Goal: Information Seeking & Learning: Learn about a topic

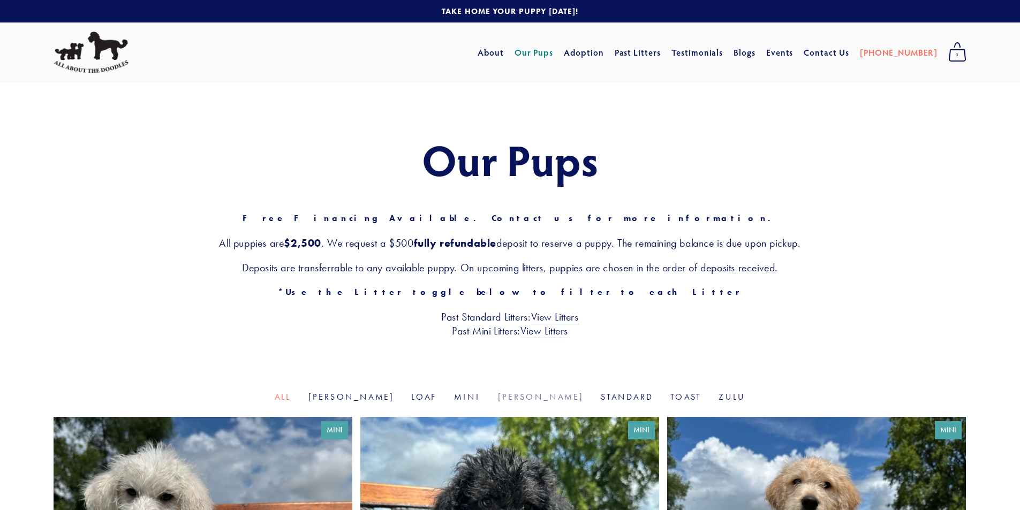
click at [520, 399] on link "[PERSON_NAME]" at bounding box center [541, 397] width 86 height 10
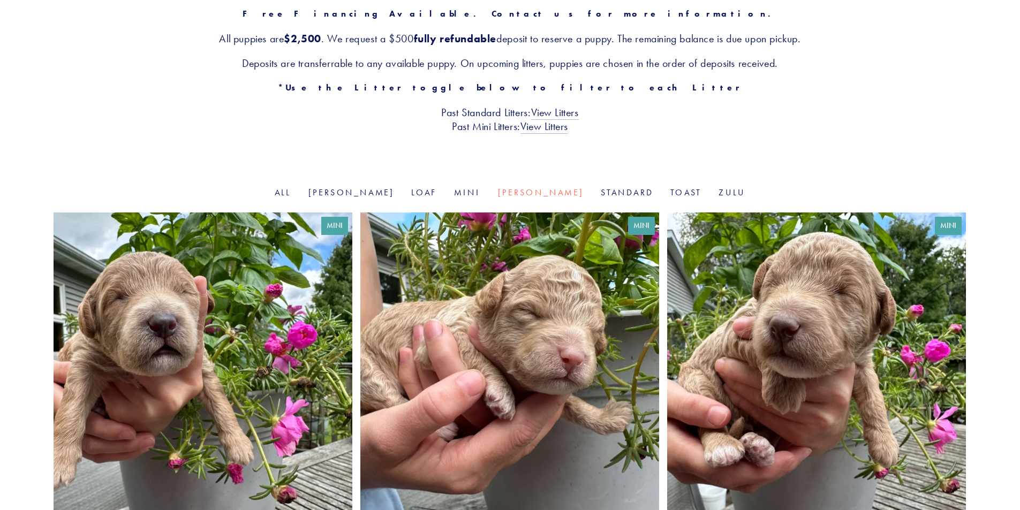
scroll to position [197, 0]
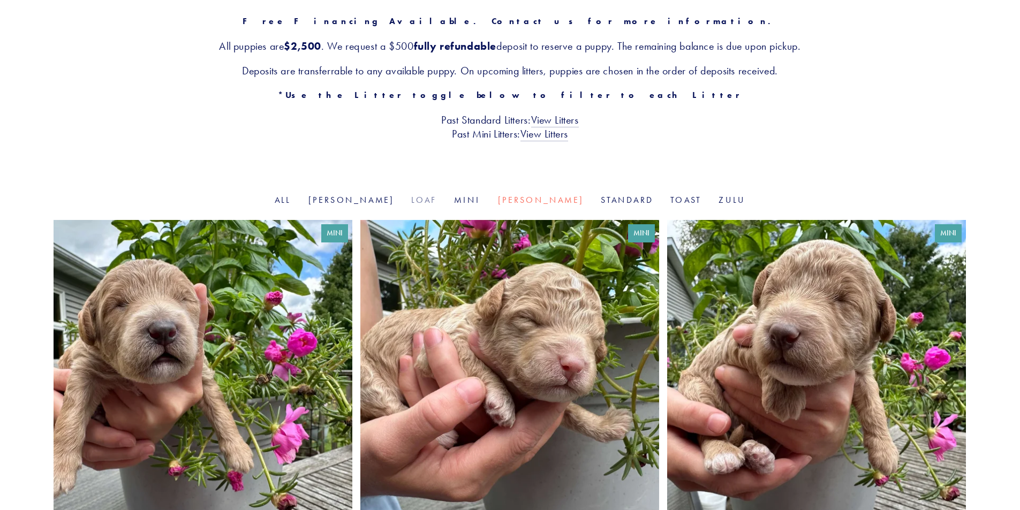
click at [419, 202] on link "Loaf" at bounding box center [424, 200] width 26 height 10
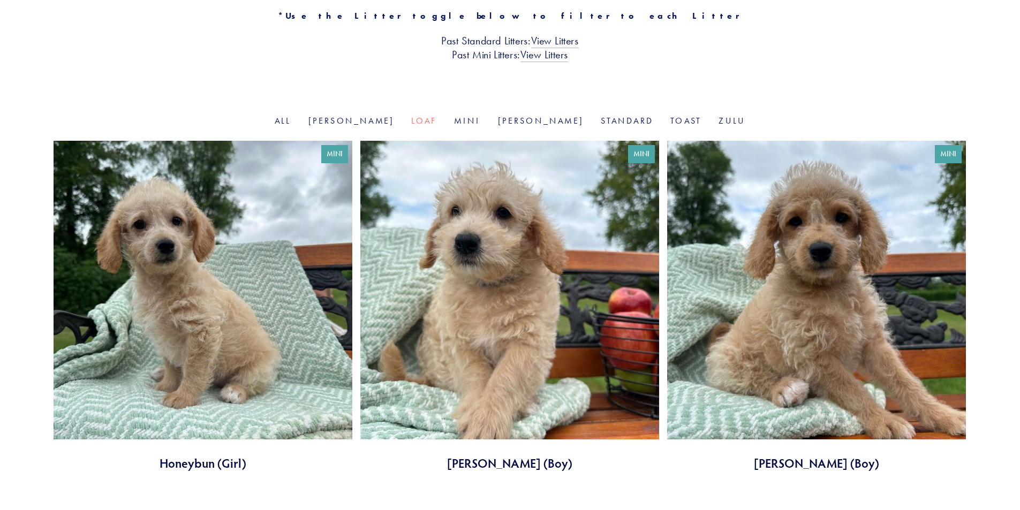
scroll to position [285, 0]
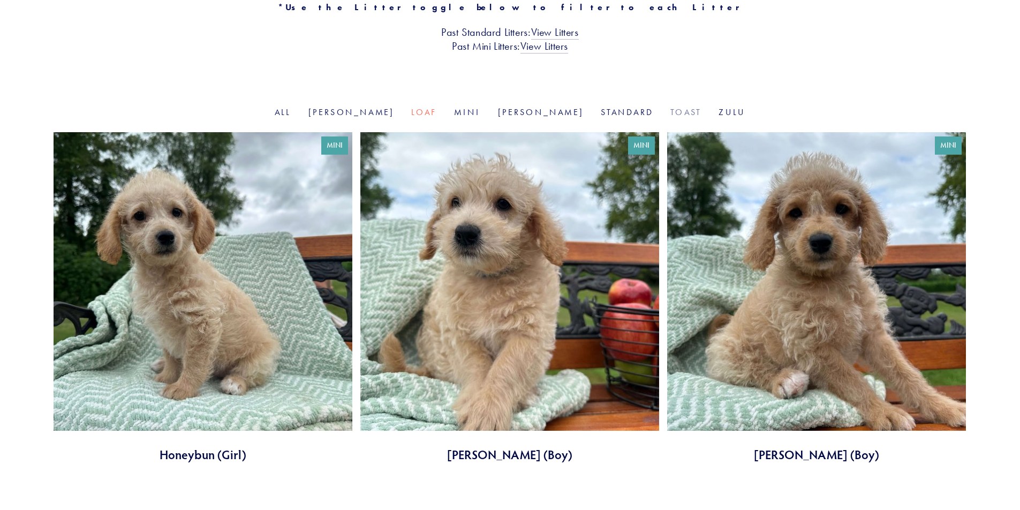
click at [670, 114] on link "Toast" at bounding box center [685, 112] width 31 height 10
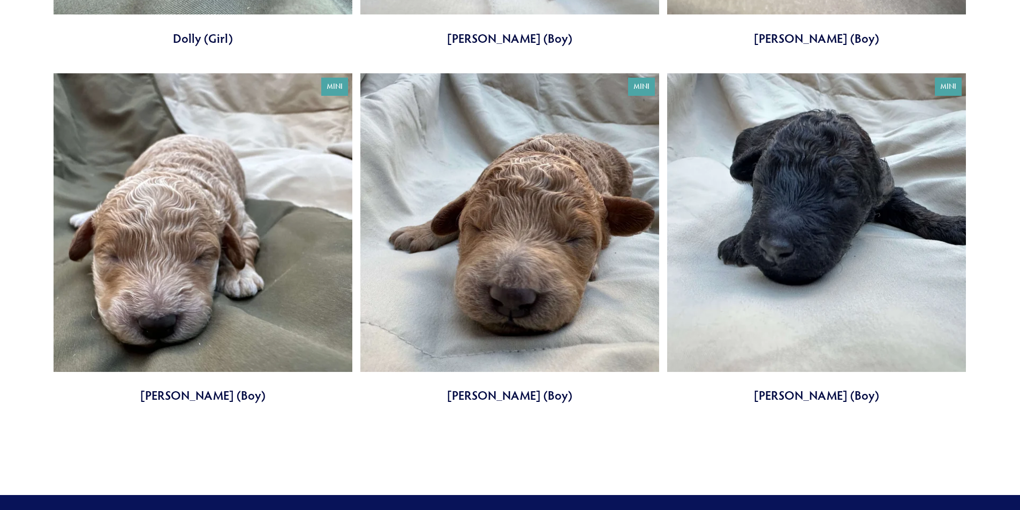
scroll to position [758, 0]
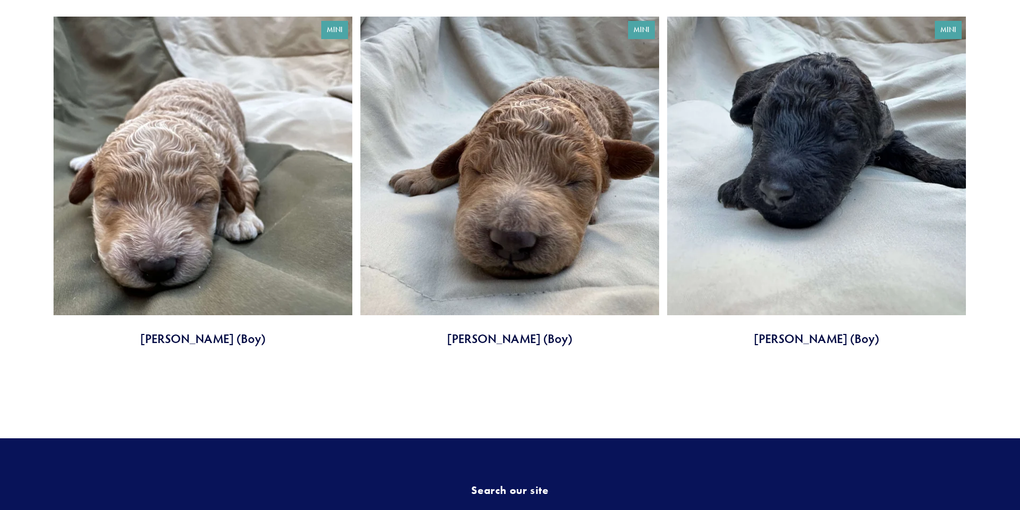
click at [738, 238] on link at bounding box center [816, 182] width 299 height 331
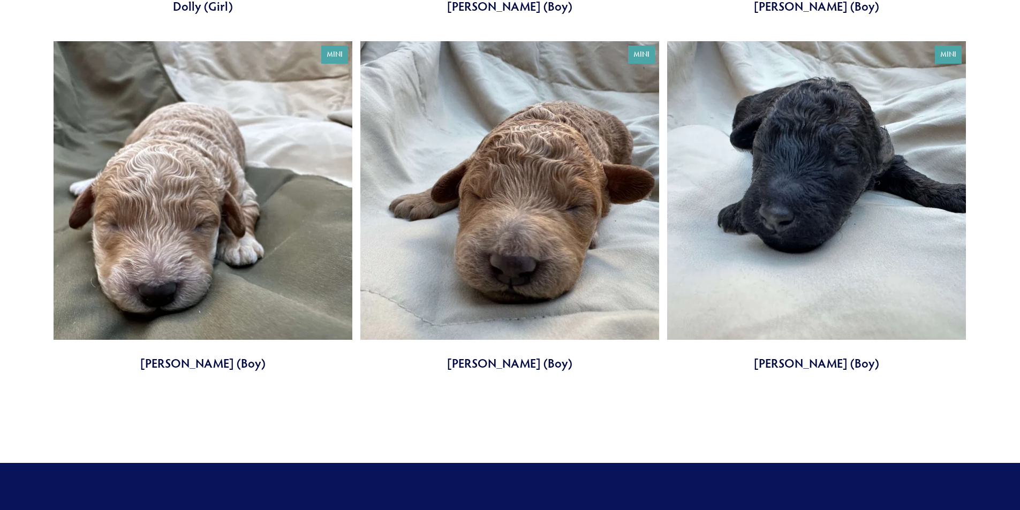
scroll to position [734, 0]
